Goal: Contribute content

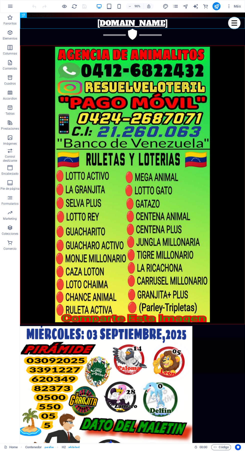
click at [230, 361] on figure at bounding box center [145, 460] width 250 height 198
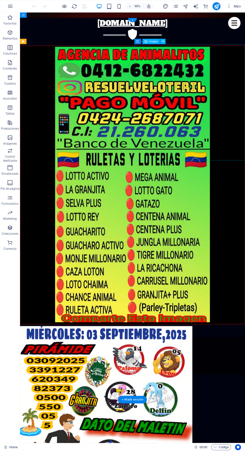
click at [168, 41] on div "Contenedor Imagen" at bounding box center [151, 42] width 34 height 6
click at [164, 40] on icon at bounding box center [163, 41] width 3 height 5
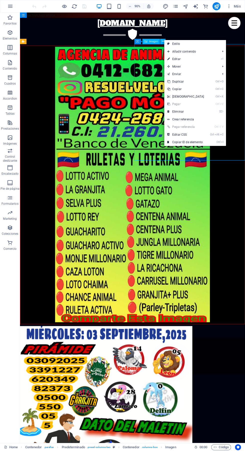
click at [194, 58] on link "⏎ Editar" at bounding box center [185, 59] width 43 height 8
select select "px"
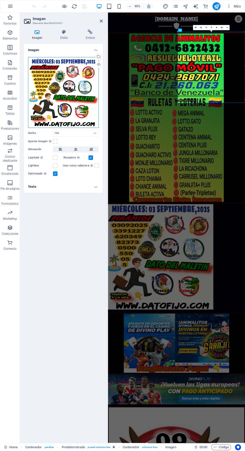
click at [61, 96] on div "Arrastra archivos aquí, haz clic para escoger archivos o selecciona archivos de…" at bounding box center [63, 92] width 71 height 71
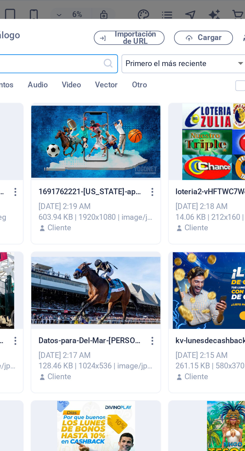
click at [195, 16] on span "Cargar" at bounding box center [194, 16] width 10 height 3
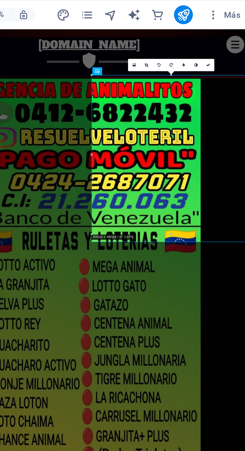
click at [227, 25] on link at bounding box center [227, 27] width 5 height 5
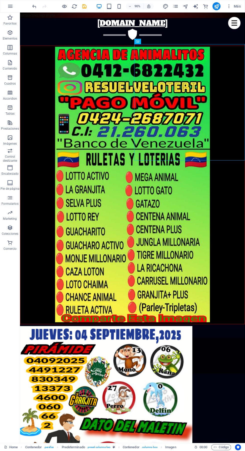
click at [85, 2] on div "90% Más" at bounding box center [122, 6] width 245 height 12
click at [86, 5] on icon "save" at bounding box center [85, 7] width 6 height 6
